Goal: Information Seeking & Learning: Learn about a topic

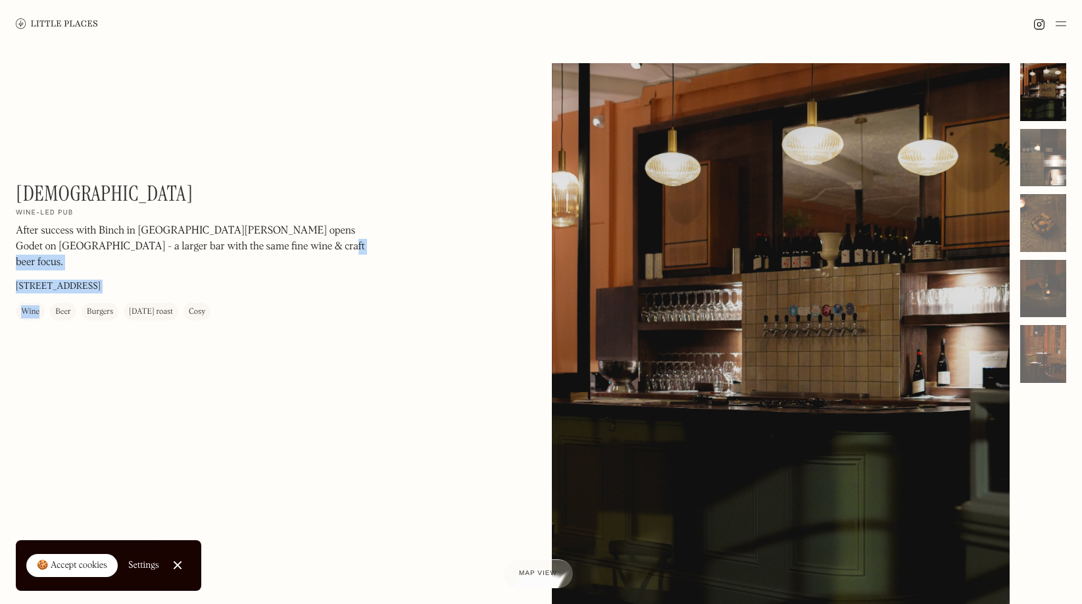
drag, startPoint x: 256, startPoint y: 249, endPoint x: 12, endPoint y: 235, distance: 244.4
click at [12, 235] on div "Godet On Our Radar Wine-led pub After success with Binch in [GEOGRAPHIC_DATA][P…" at bounding box center [541, 361] width 1082 height 629
click at [20, 233] on p "After success with Binch in [GEOGRAPHIC_DATA][PERSON_NAME] opens Godet on [GEOG…" at bounding box center [193, 247] width 355 height 47
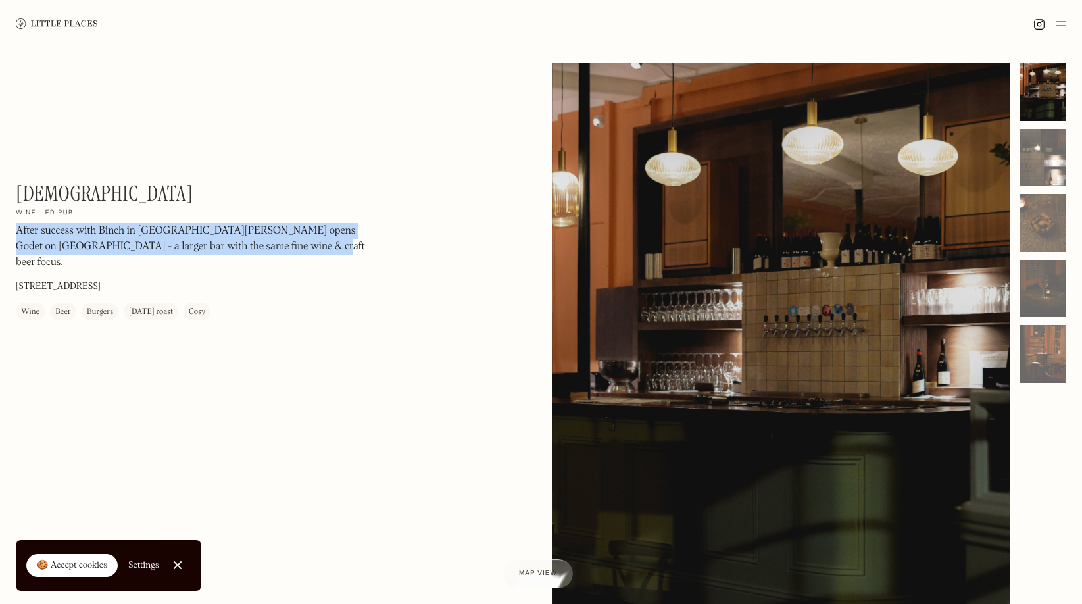
drag, startPoint x: 19, startPoint y: 233, endPoint x: 256, endPoint y: 251, distance: 237.5
click at [256, 251] on p "After success with Binch in [GEOGRAPHIC_DATA][PERSON_NAME] opens Godet on [GEOG…" at bounding box center [193, 247] width 355 height 47
click at [258, 251] on p "After success with Binch in [GEOGRAPHIC_DATA][PERSON_NAME] opens Godet on [GEOG…" at bounding box center [193, 247] width 355 height 47
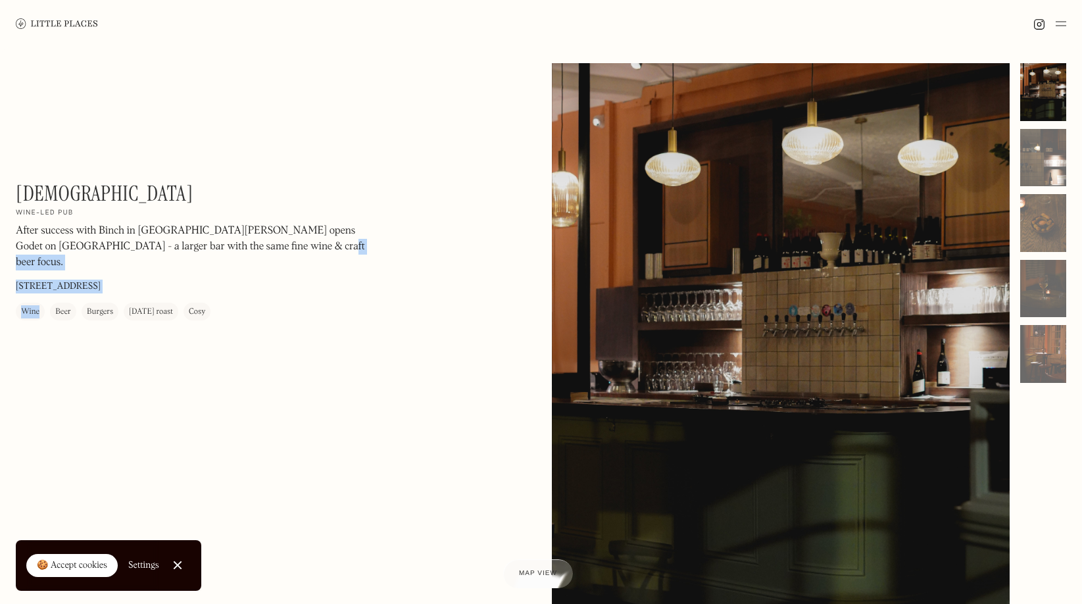
drag, startPoint x: 256, startPoint y: 249, endPoint x: 12, endPoint y: 231, distance: 245.3
click at [12, 231] on div "Godet On Our Radar Wine-led pub After success with Binch in [GEOGRAPHIC_DATA][P…" at bounding box center [541, 361] width 1082 height 629
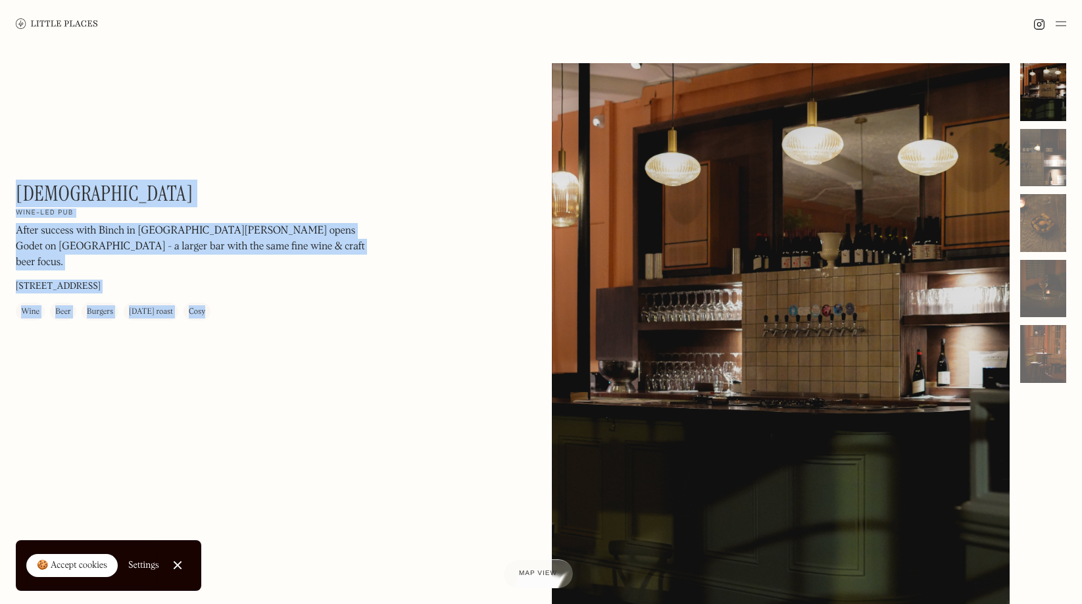
drag, startPoint x: 214, startPoint y: 296, endPoint x: 18, endPoint y: 187, distance: 224.3
click at [18, 187] on div "Godet On Our Radar Wine-led pub After success with Binch in [GEOGRAPHIC_DATA][P…" at bounding box center [193, 250] width 355 height 139
click at [189, 187] on div "Godet On Our Radar Wine-led pub After success with Binch in [GEOGRAPHIC_DATA][P…" at bounding box center [193, 250] width 355 height 139
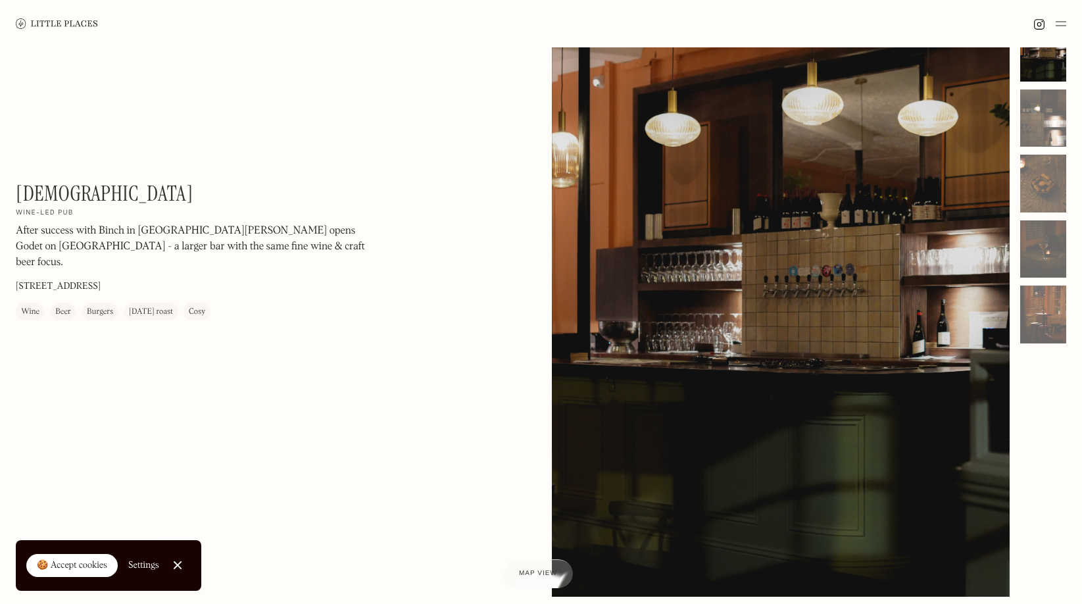
scroll to position [68, 0]
